Goal: Check status

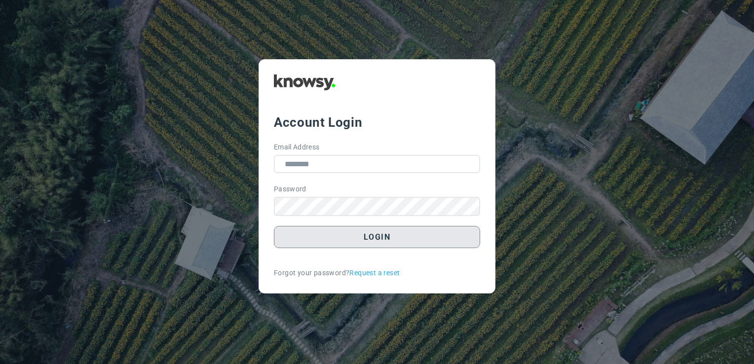
type input "**********"
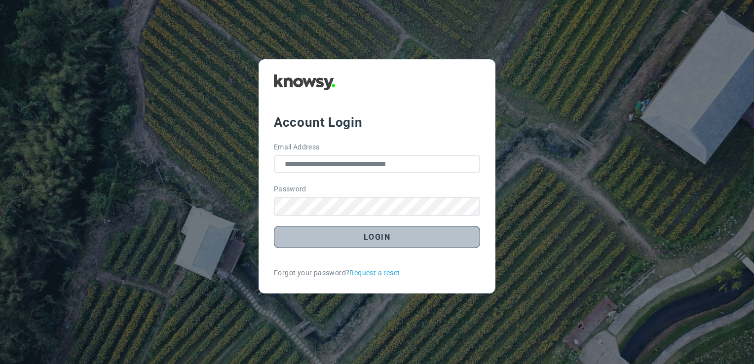
click at [357, 246] on button "Login" at bounding box center [377, 237] width 206 height 22
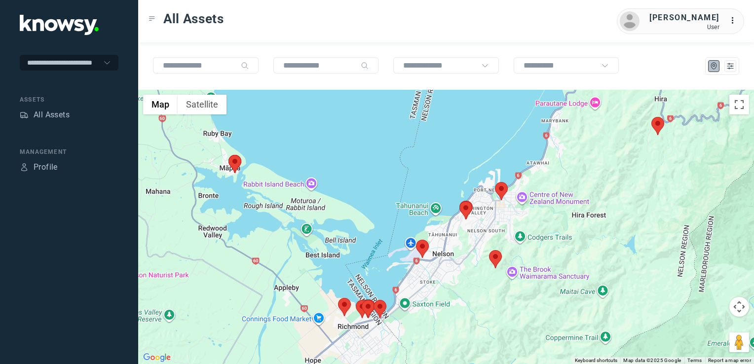
click at [233, 162] on img at bounding box center [234, 164] width 13 height 18
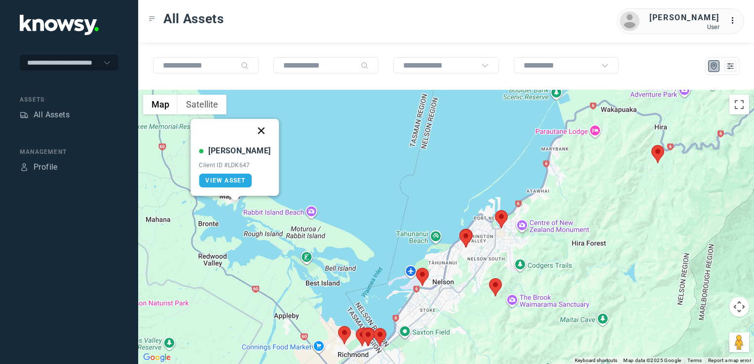
click at [251, 136] on button "Close" at bounding box center [262, 131] width 24 height 24
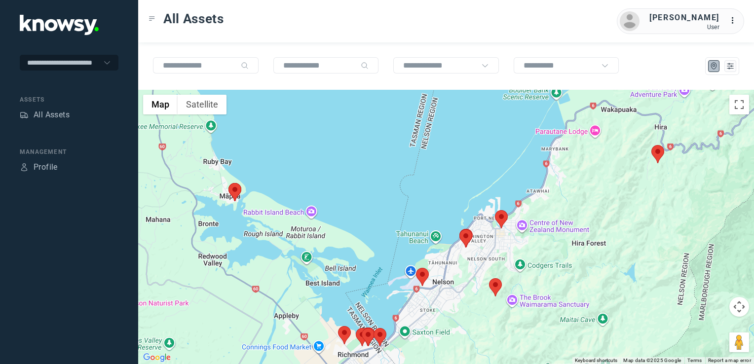
click at [655, 156] on img at bounding box center [657, 154] width 13 height 18
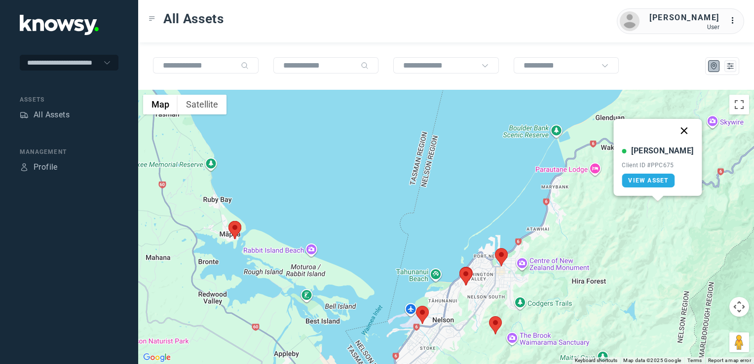
click at [678, 128] on button "Close" at bounding box center [684, 131] width 24 height 24
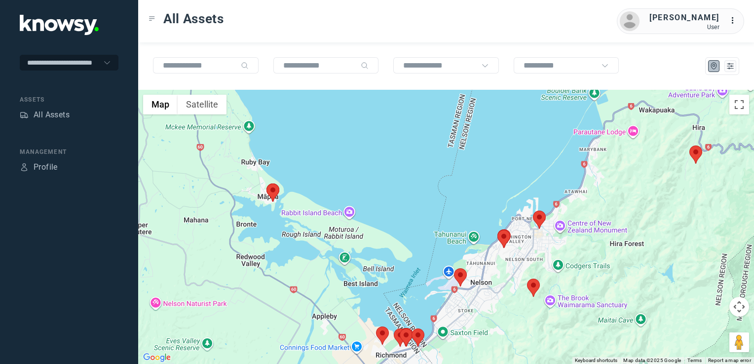
drag, startPoint x: 546, startPoint y: 256, endPoint x: 619, endPoint y: 184, distance: 101.8
click at [619, 184] on div "To navigate, press the arrow keys." at bounding box center [445, 227] width 615 height 274
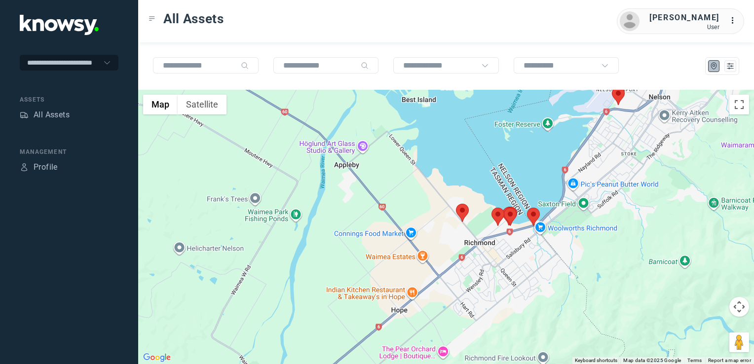
click at [468, 209] on img at bounding box center [462, 213] width 13 height 18
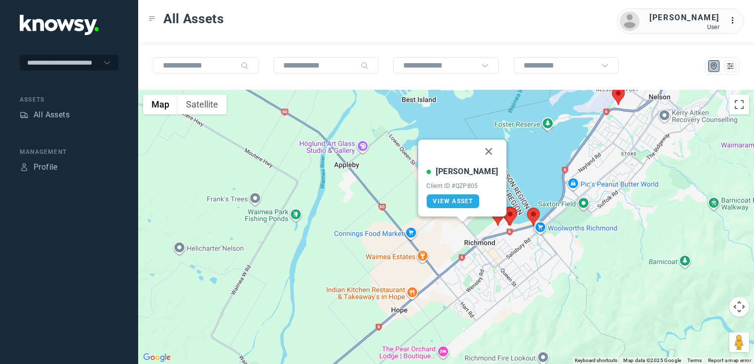
click at [465, 211] on div "[PERSON_NAME] Client ID #QZP805 View Asset" at bounding box center [462, 178] width 88 height 77
click at [464, 202] on span "View Asset" at bounding box center [452, 201] width 40 height 7
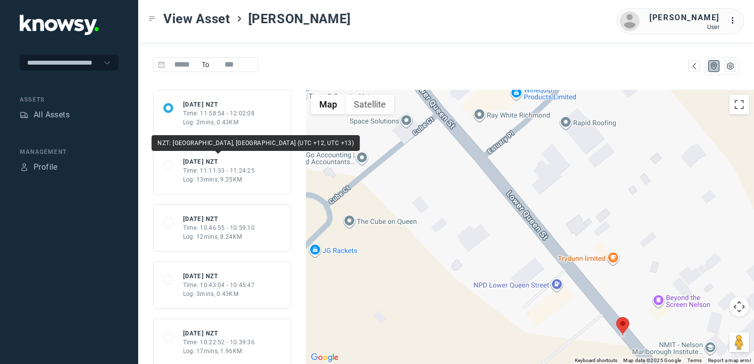
click at [196, 166] on div "Time: 11:11:33 - 11:24:25" at bounding box center [219, 170] width 72 height 9
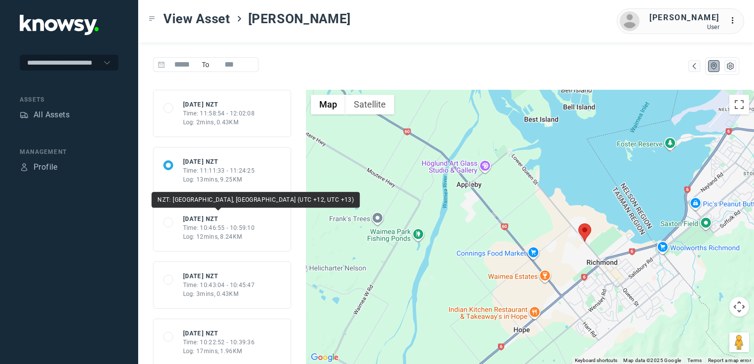
click at [228, 220] on div "[DATE] NZT" at bounding box center [219, 219] width 72 height 9
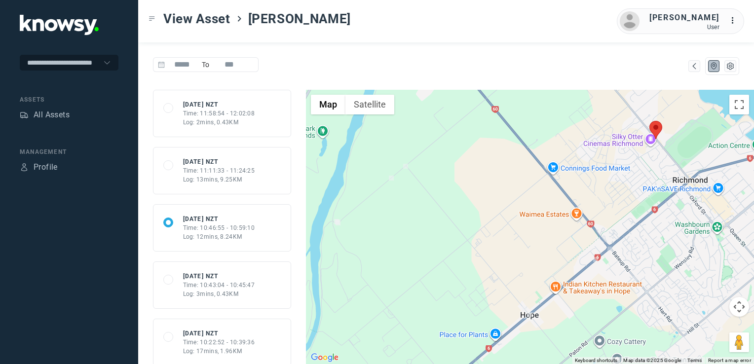
click at [201, 291] on div "Log: 3mins, 0.43KM" at bounding box center [219, 293] width 72 height 9
